Goal: Information Seeking & Learning: Find specific fact

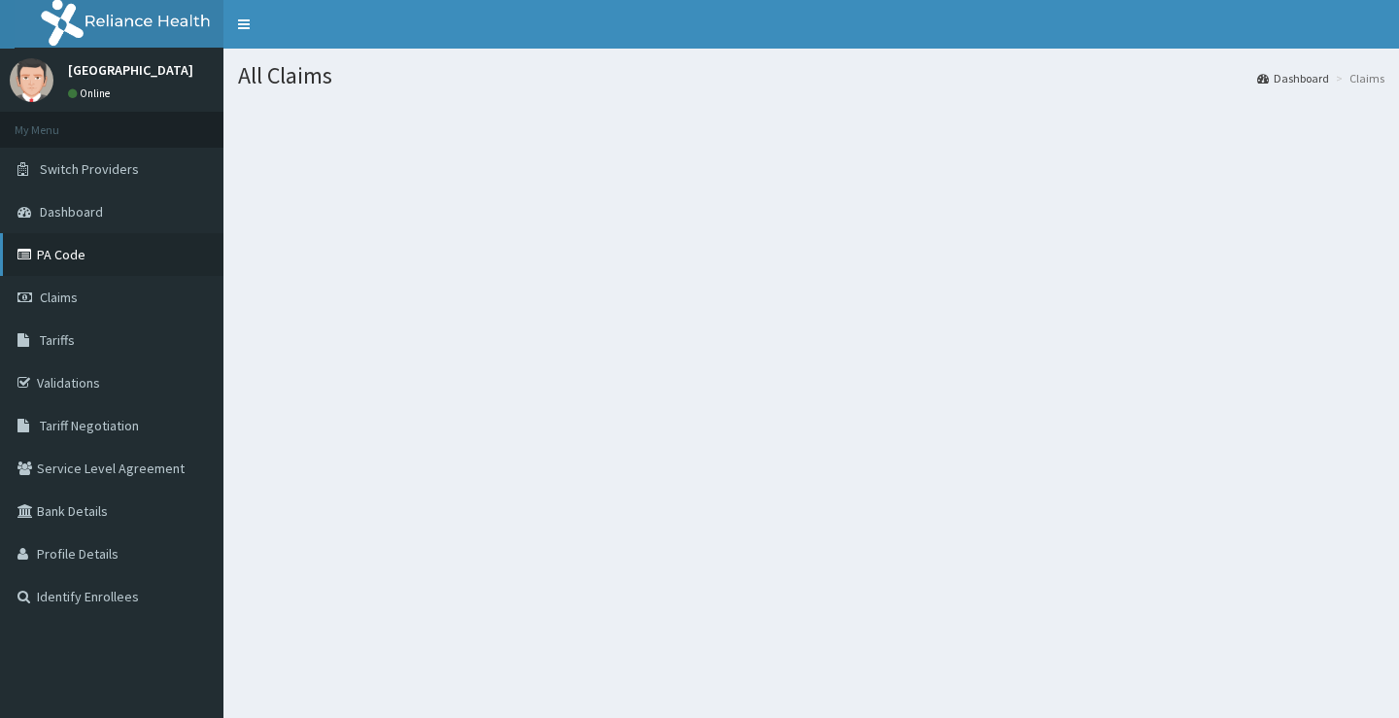
click at [114, 271] on link "PA Code" at bounding box center [111, 254] width 223 height 43
click at [81, 264] on link "PA Code" at bounding box center [111, 254] width 223 height 43
click at [62, 340] on span "Tariffs" at bounding box center [57, 339] width 35 height 17
click at [65, 345] on span "Tariffs" at bounding box center [57, 339] width 35 height 17
click at [89, 338] on link "Tariffs" at bounding box center [111, 340] width 223 height 43
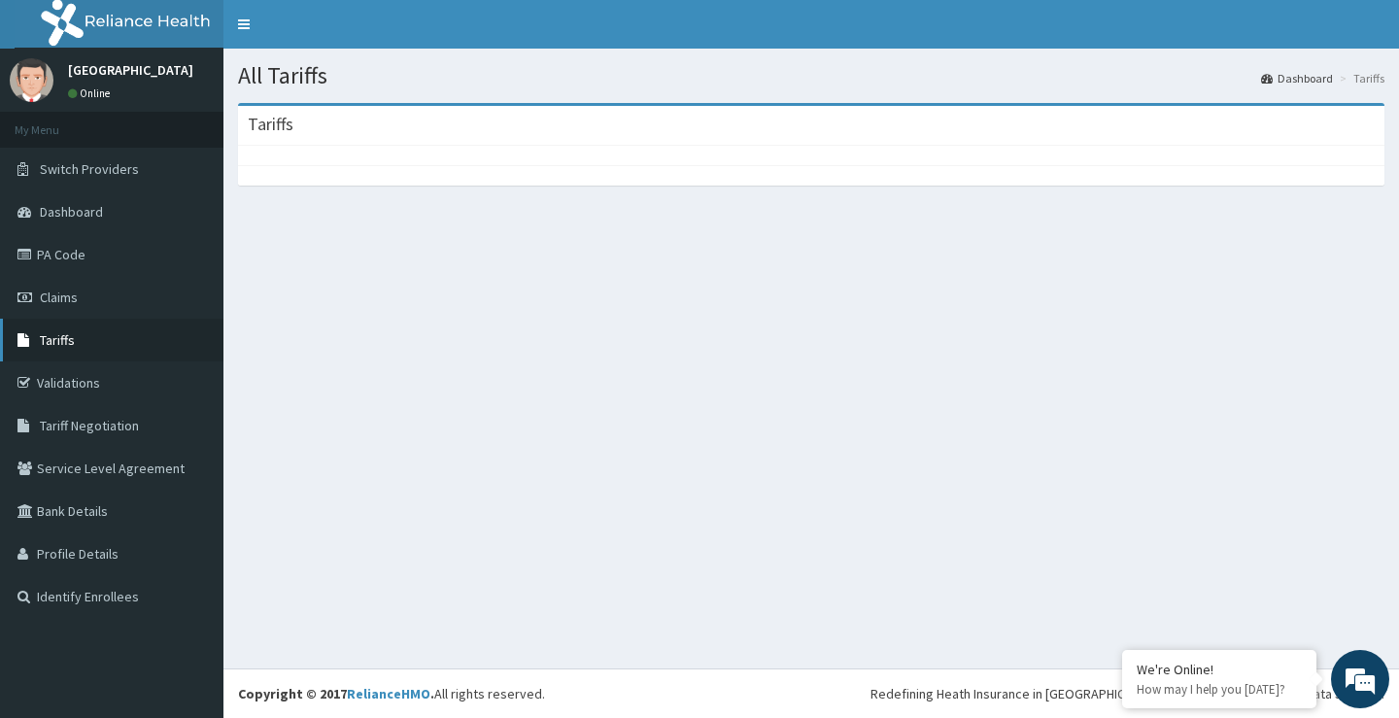
click at [113, 353] on link "Tariffs" at bounding box center [111, 340] width 223 height 43
click at [59, 349] on span "Tariffs" at bounding box center [57, 339] width 35 height 17
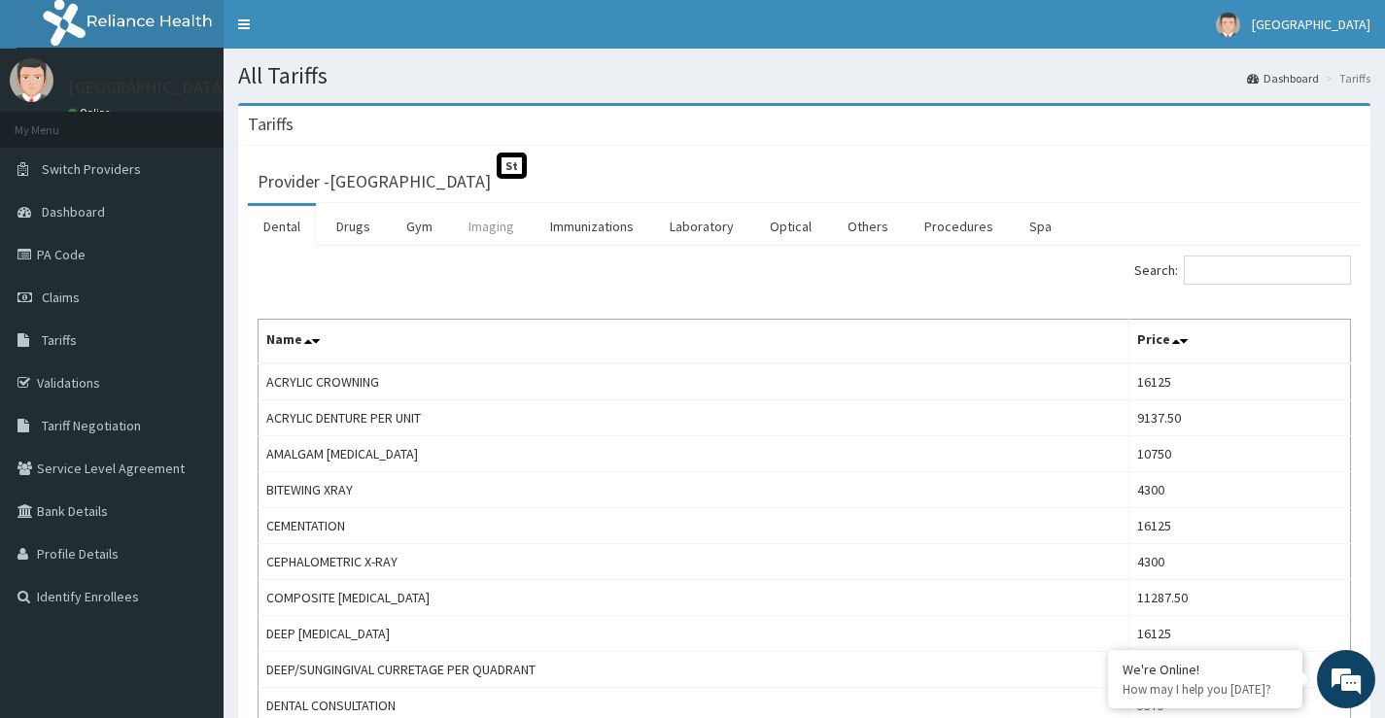
click at [481, 228] on link "Imaging" at bounding box center [491, 226] width 77 height 41
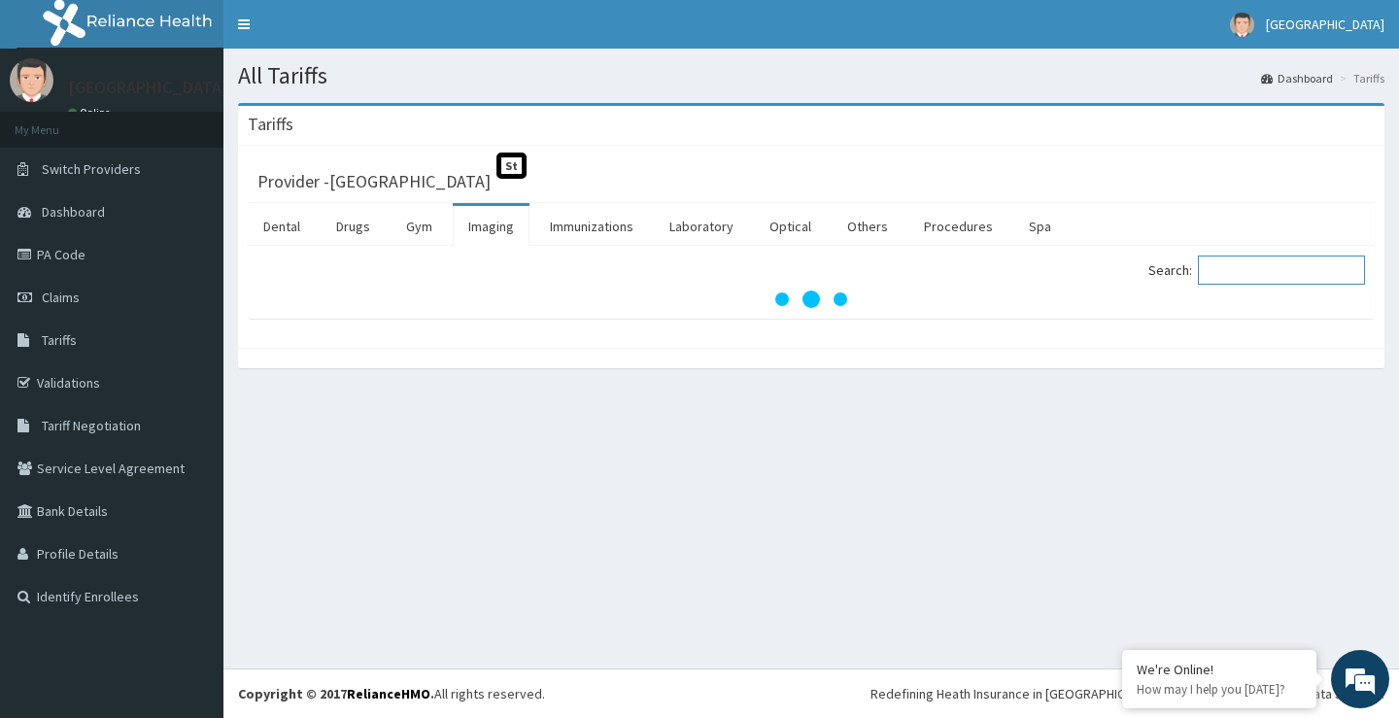
click at [1234, 265] on input "Search:" at bounding box center [1281, 270] width 167 height 29
paste input "Ct Cerebral And Carotid ( Head & Neck) [MEDICAL_DATA]"
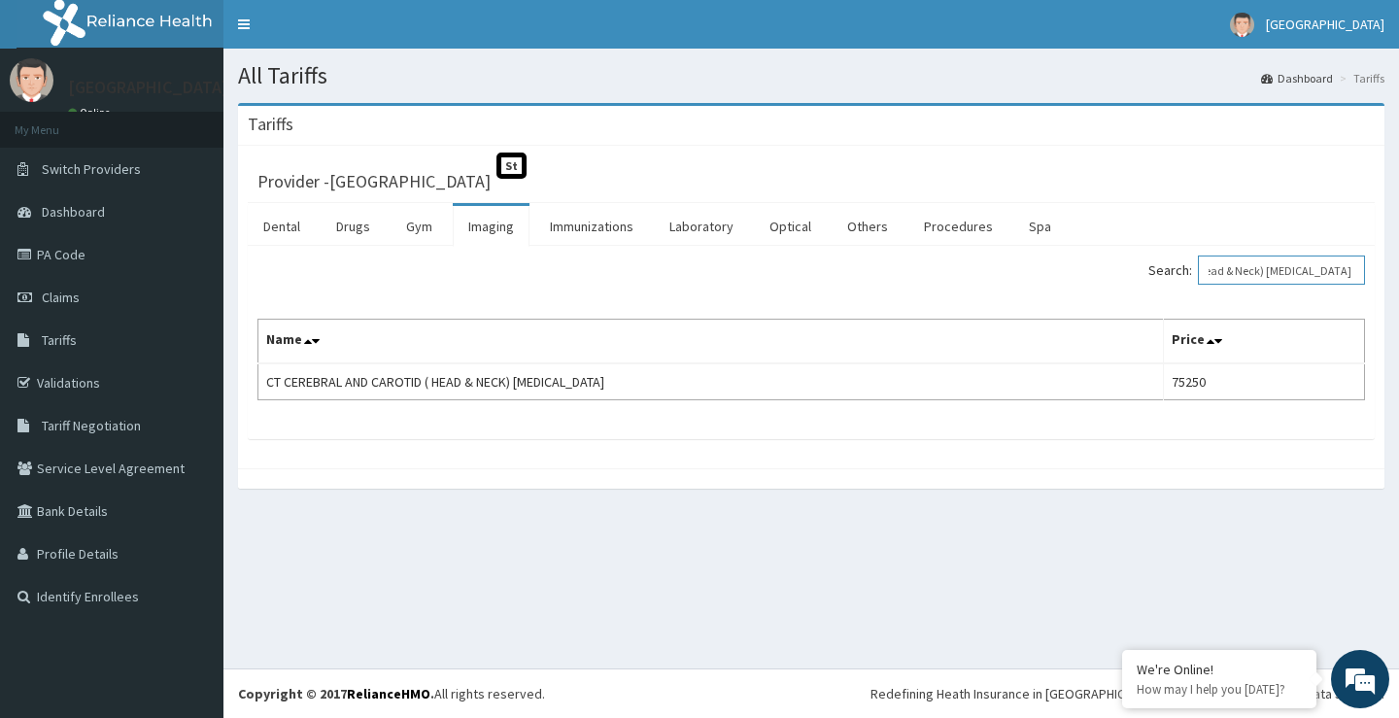
scroll to position [0, 136]
drag, startPoint x: 1221, startPoint y: 275, endPoint x: 1397, endPoint y: 292, distance: 176.8
click at [1397, 292] on div "Tariffs Provider - Peachcare Medical Centre St Dental Drugs Gym Imaging Immuniz…" at bounding box center [811, 305] width 1176 height 405
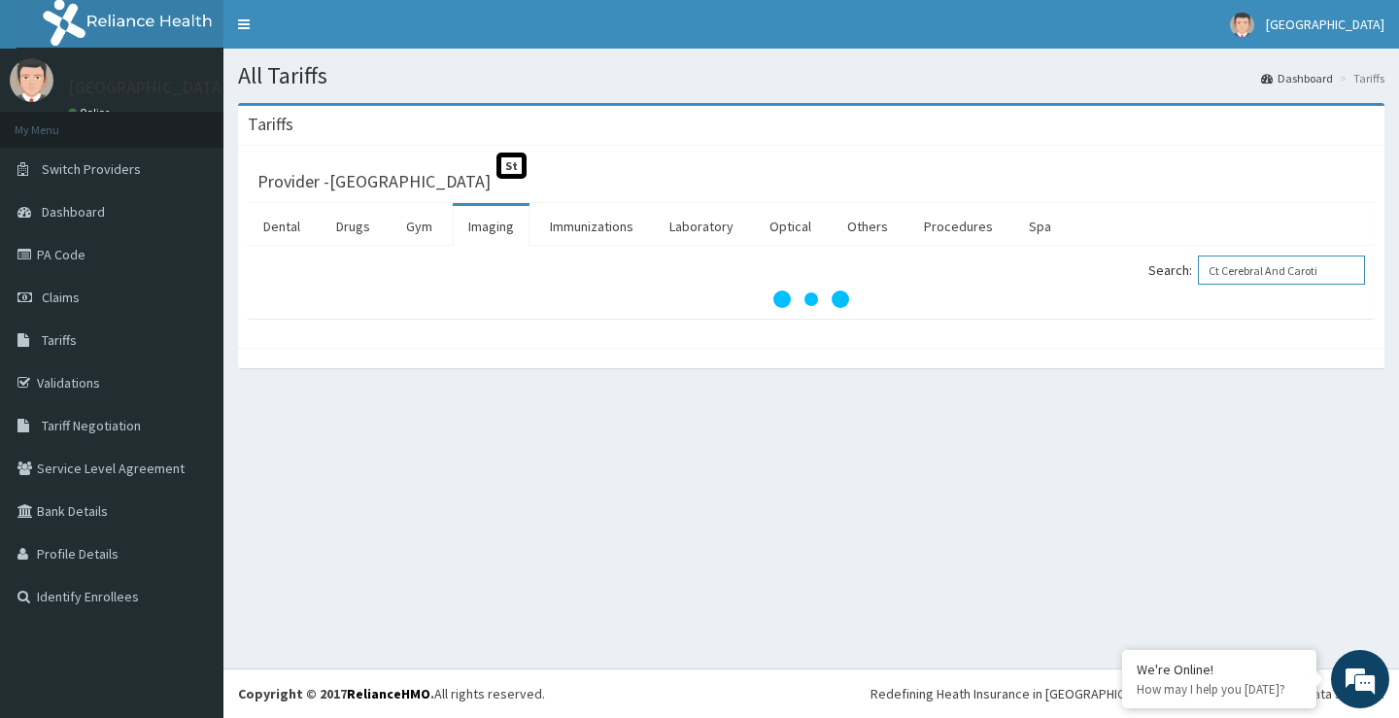
scroll to position [0, 0]
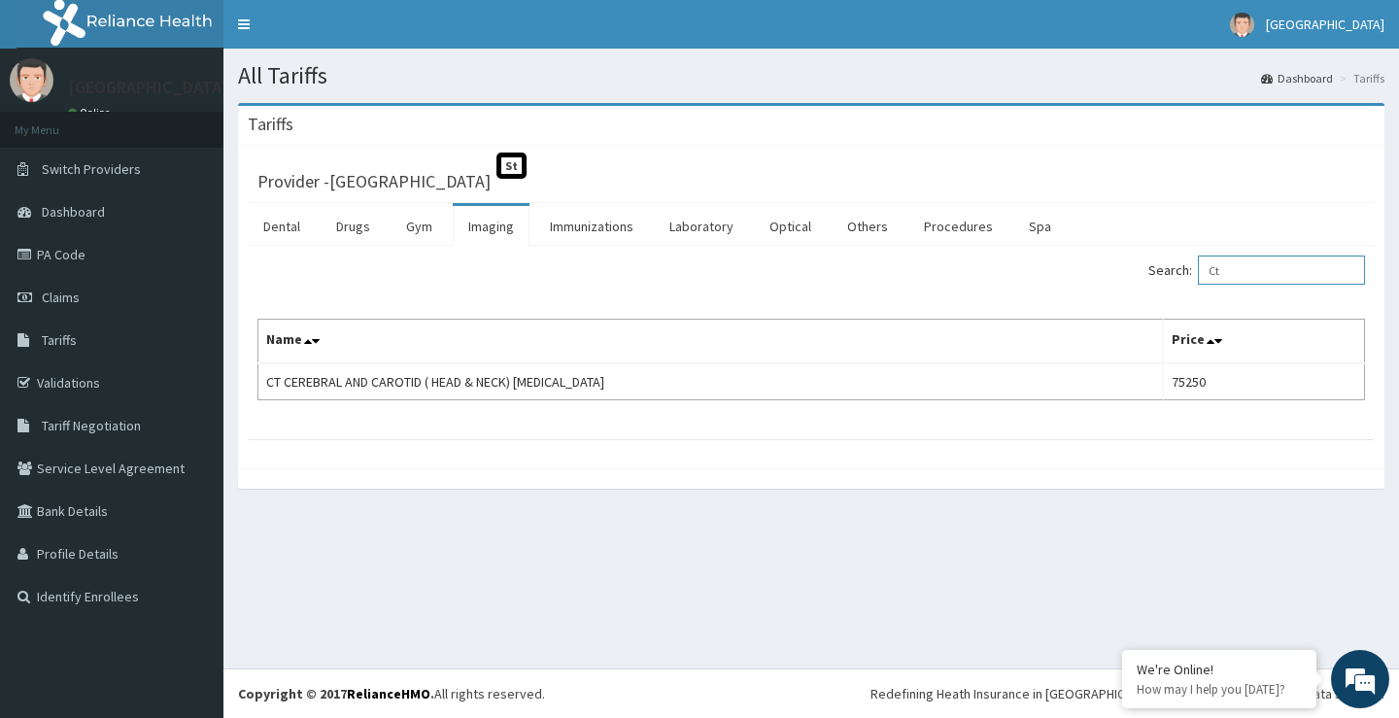
type input "C"
drag, startPoint x: 1262, startPoint y: 271, endPoint x: 1178, endPoint y: 279, distance: 84.9
click at [1178, 279] on label "Search: naso" at bounding box center [1257, 270] width 217 height 29
paste input "Ct Cerebral And Carotid ( Head & Neck) [MEDICAL_DATA]"
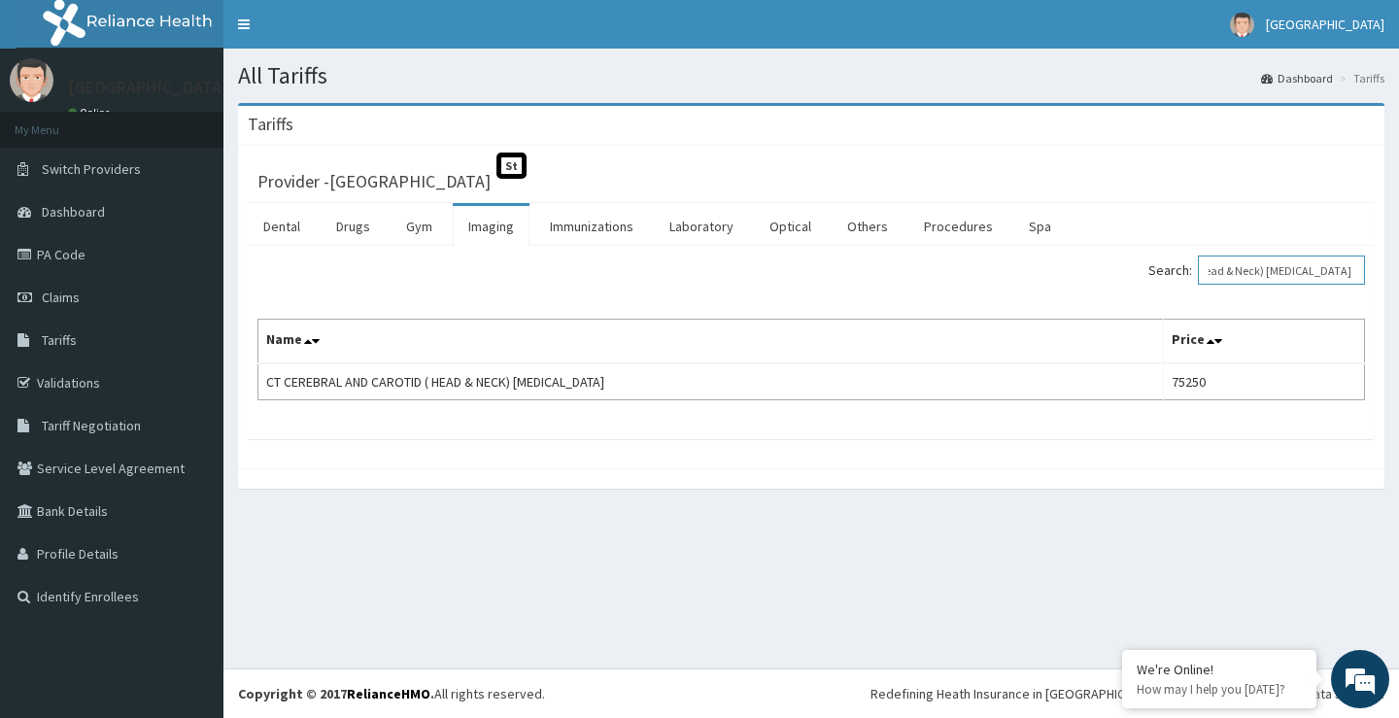
type input "Ct Cerebral And Carotid ( Head & Neck) [MEDICAL_DATA]"
click at [155, 264] on link "PA Code" at bounding box center [111, 254] width 223 height 43
